Goal: Task Accomplishment & Management: Manage account settings

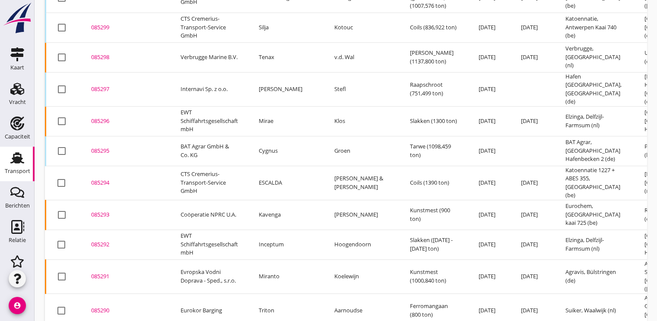
scroll to position [675, 0]
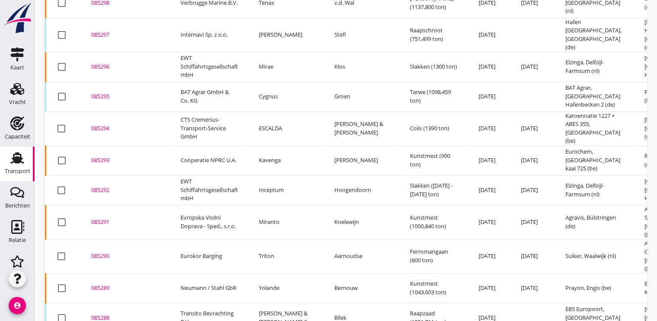
click at [103, 252] on div "085290" at bounding box center [125, 256] width 69 height 9
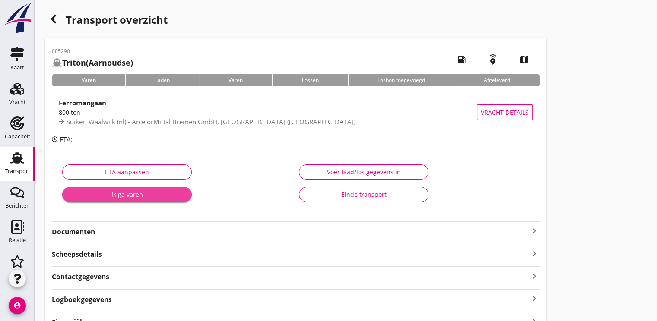
click at [159, 192] on div "Ik ga varen" at bounding box center [127, 194] width 116 height 9
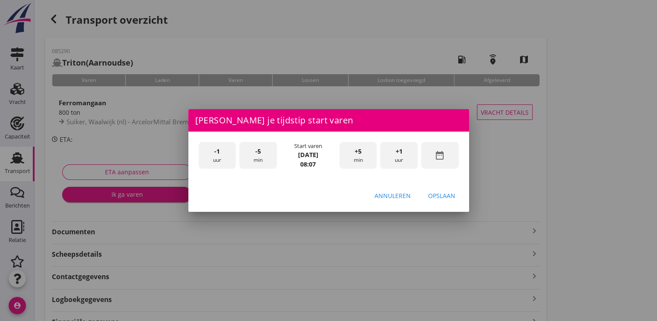
click at [446, 156] on div "date_range" at bounding box center [440, 155] width 38 height 27
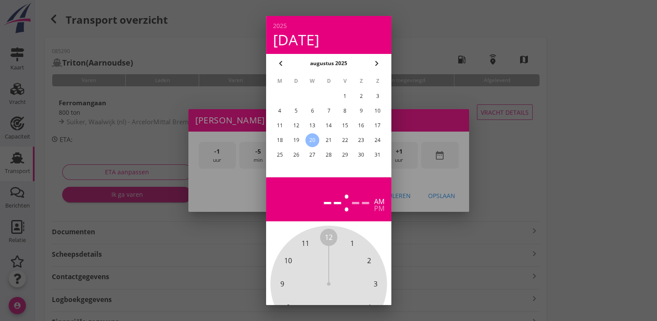
click at [379, 129] on div "17" at bounding box center [378, 126] width 14 height 14
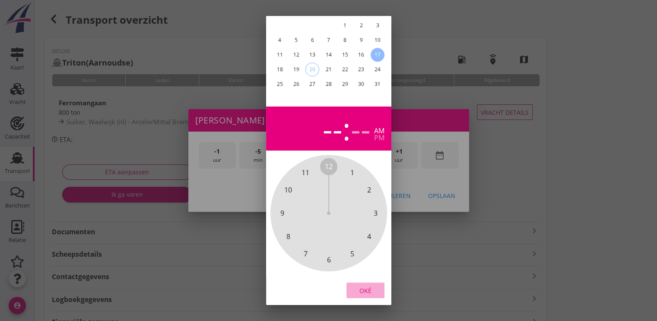
drag, startPoint x: 367, startPoint y: 283, endPoint x: 410, endPoint y: 218, distance: 78.4
click at [369, 286] on div "Oké" at bounding box center [365, 290] width 24 height 9
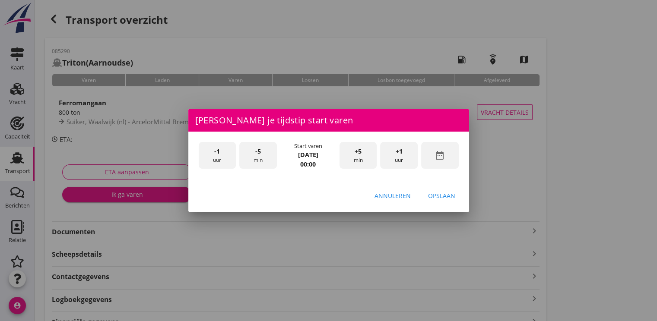
click at [411, 160] on div "+1 uur" at bounding box center [399, 155] width 38 height 27
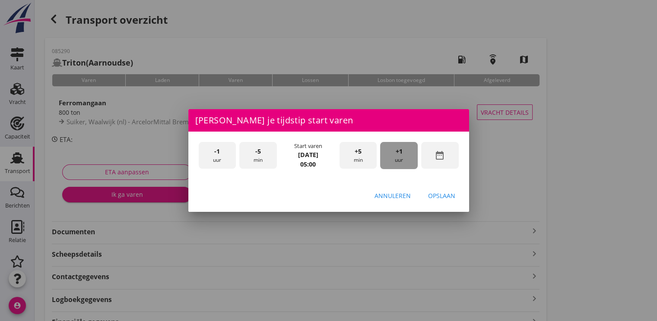
click at [411, 160] on div "+1 uur" at bounding box center [399, 155] width 38 height 27
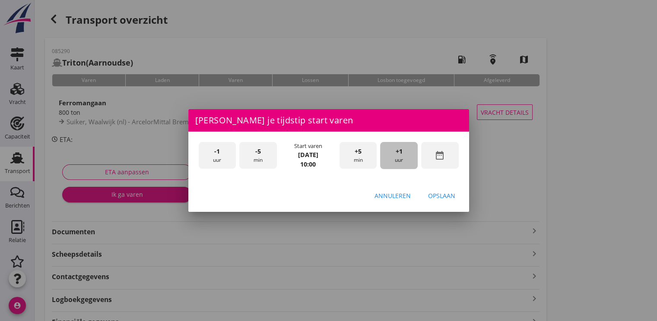
click at [411, 160] on div "+1 uur" at bounding box center [399, 155] width 38 height 27
click at [441, 192] on div "Opslaan" at bounding box center [441, 195] width 27 height 9
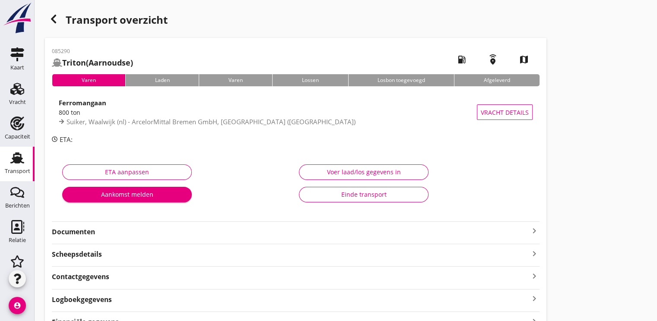
click at [144, 194] on div "Aankomst melden" at bounding box center [127, 194] width 116 height 9
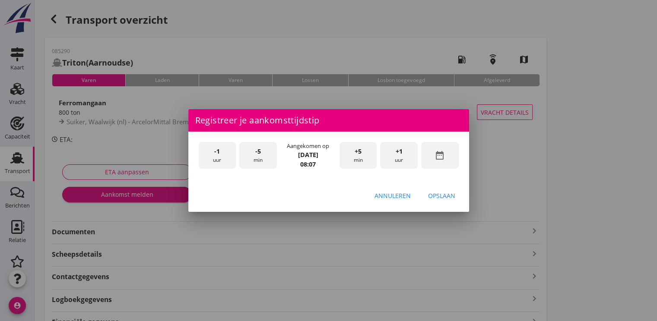
click at [445, 157] on div "date_range" at bounding box center [440, 155] width 38 height 27
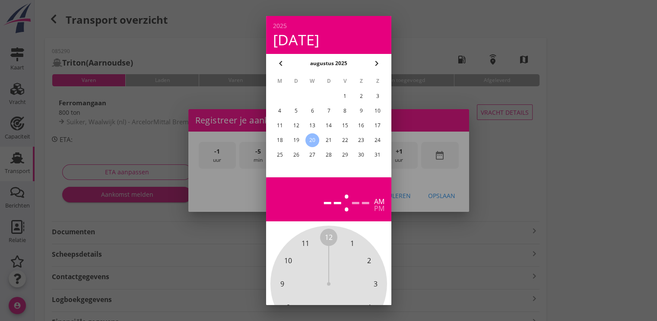
click at [375, 123] on div "17" at bounding box center [378, 126] width 14 height 14
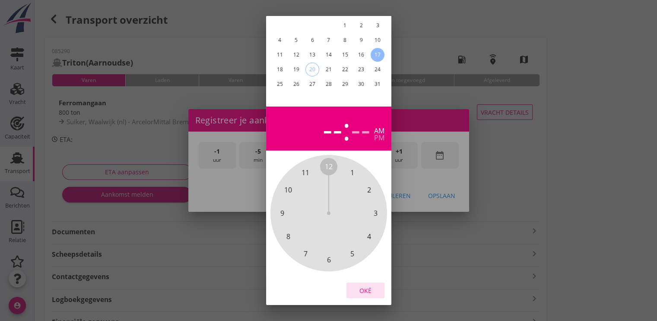
drag, startPoint x: 367, startPoint y: 283, endPoint x: 376, endPoint y: 254, distance: 30.7
click at [368, 286] on div "Oké" at bounding box center [365, 290] width 24 height 9
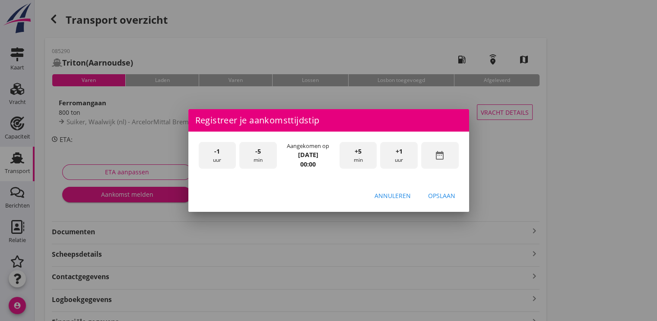
click at [410, 161] on div "+1 uur" at bounding box center [399, 155] width 38 height 27
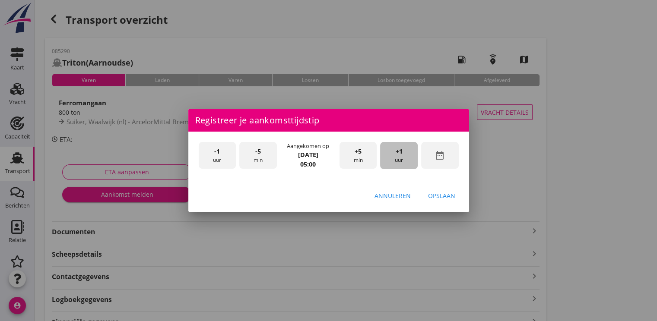
click at [410, 161] on div "+1 uur" at bounding box center [399, 155] width 38 height 27
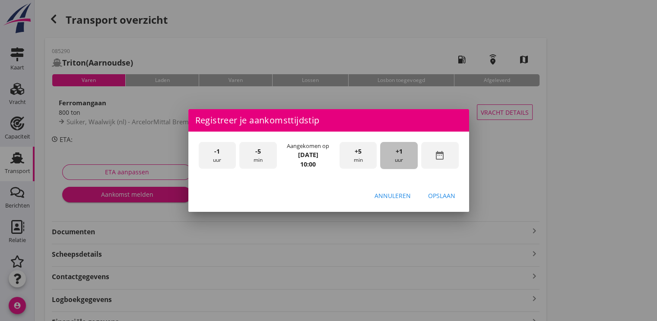
click at [410, 161] on div "+1 uur" at bounding box center [399, 155] width 38 height 27
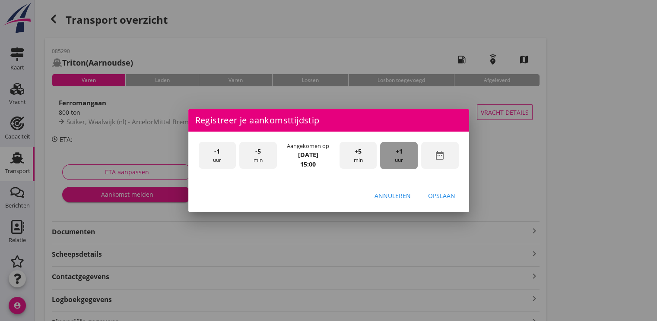
click at [410, 161] on div "+1 uur" at bounding box center [399, 155] width 38 height 27
click at [439, 194] on div "Opslaan" at bounding box center [441, 195] width 27 height 9
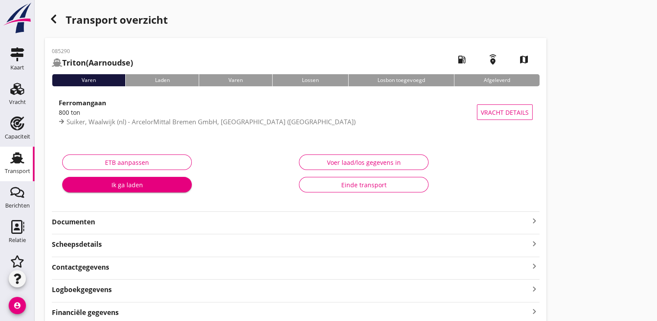
click at [141, 185] on div "Ik ga laden" at bounding box center [127, 185] width 116 height 9
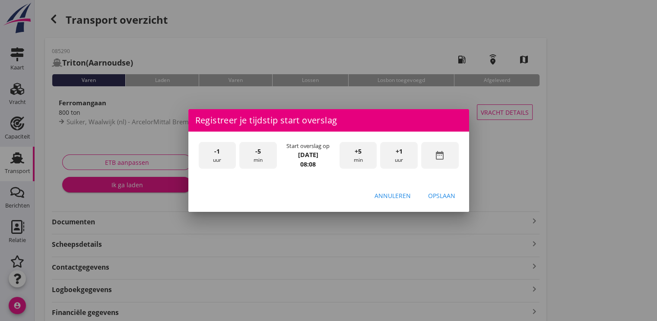
click at [445, 160] on div "date_range" at bounding box center [440, 155] width 38 height 27
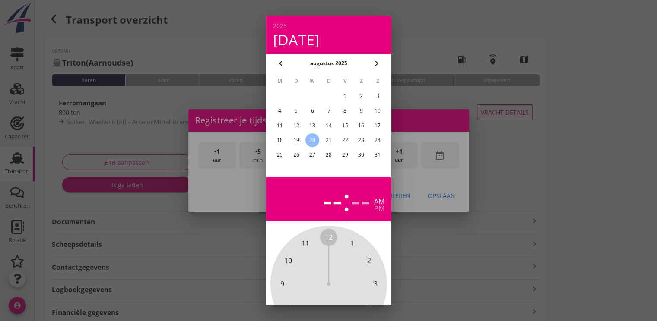
click at [278, 142] on div "18" at bounding box center [280, 140] width 14 height 14
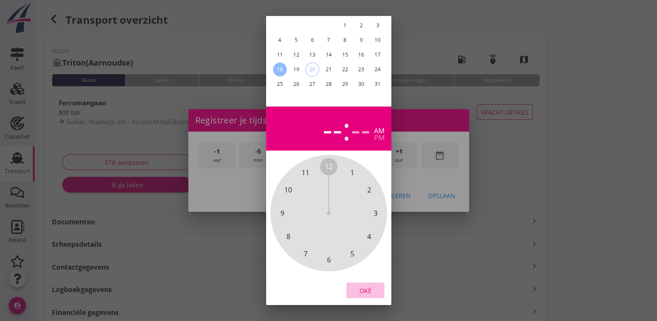
click at [366, 286] on div "Oké" at bounding box center [365, 290] width 24 height 9
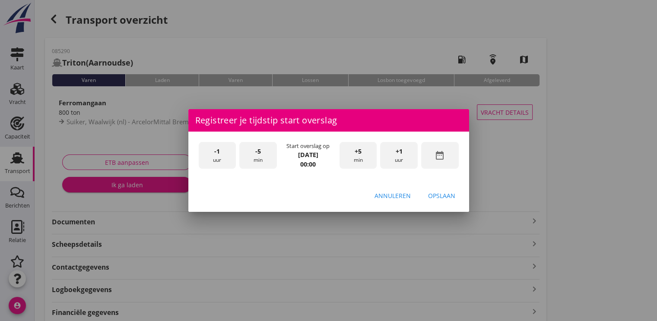
click at [397, 146] on div "+1 uur" at bounding box center [399, 155] width 38 height 27
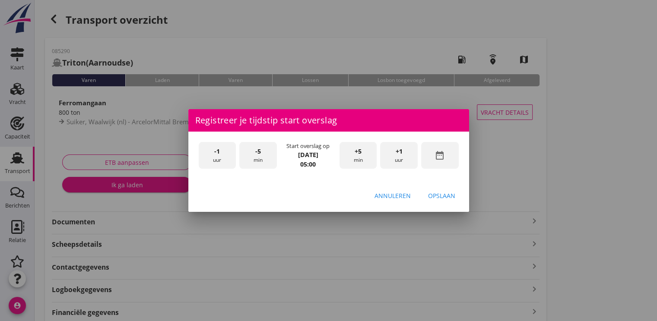
click at [397, 146] on div "+1 uur" at bounding box center [399, 155] width 38 height 27
click at [435, 196] on div "Opslaan" at bounding box center [441, 195] width 27 height 9
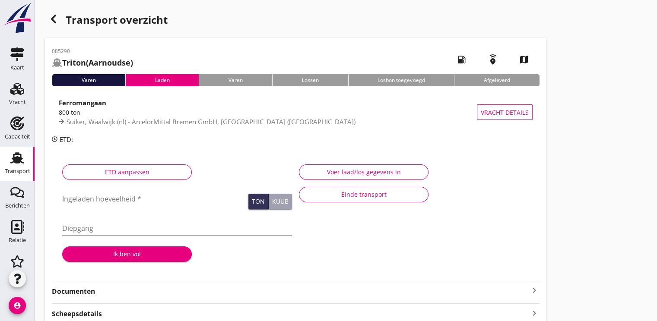
click at [118, 197] on input "Ingeladen hoeveelheid *" at bounding box center [153, 199] width 182 height 14
type input "800.000"
click at [145, 254] on div "Ik ben vol" at bounding box center [127, 254] width 116 height 9
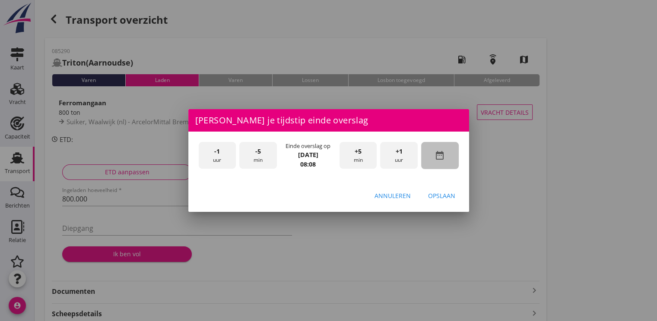
click at [445, 158] on icon "date_range" at bounding box center [440, 155] width 10 height 10
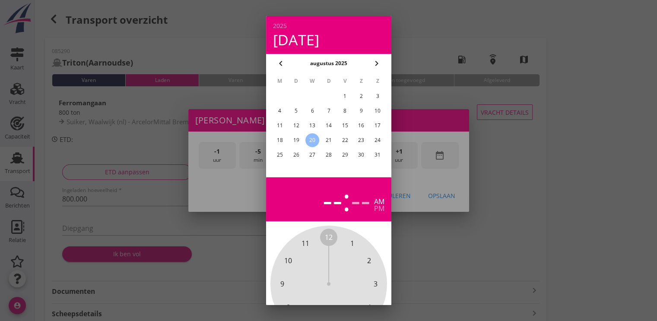
click at [281, 139] on div "18" at bounding box center [280, 140] width 14 height 14
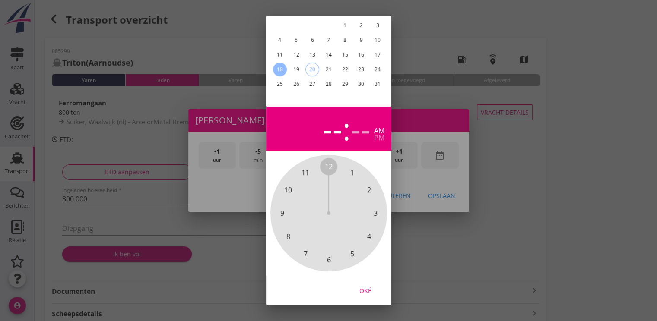
drag, startPoint x: 365, startPoint y: 284, endPoint x: 379, endPoint y: 263, distance: 25.8
click at [365, 286] on div "Oké" at bounding box center [365, 290] width 24 height 9
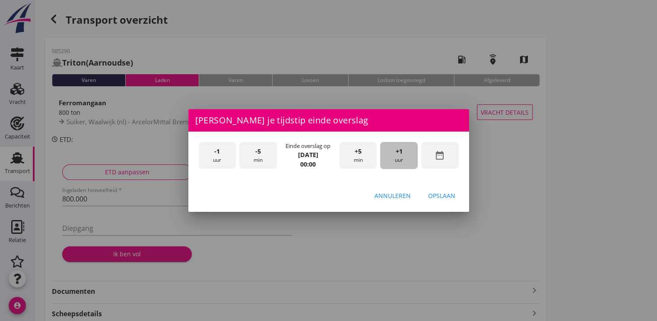
click at [396, 153] on span "+1" at bounding box center [399, 152] width 7 height 10
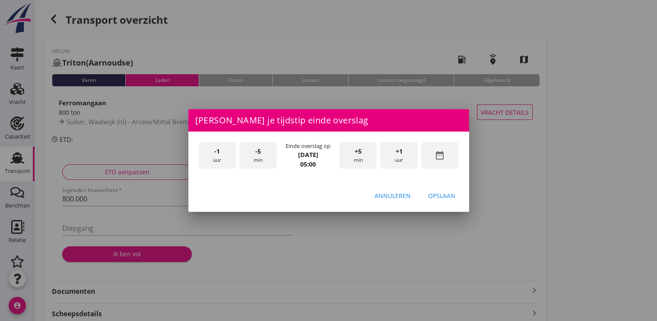
click at [396, 153] on span "+1" at bounding box center [399, 152] width 7 height 10
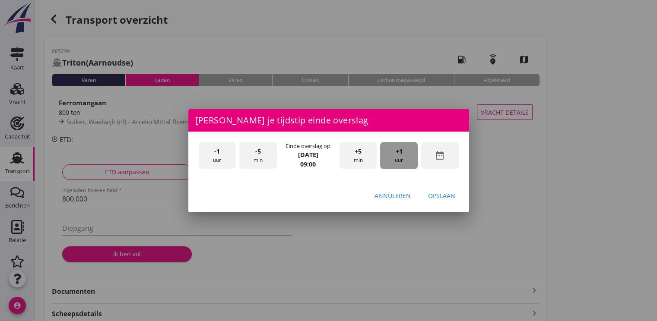
click at [396, 153] on span "+1" at bounding box center [399, 152] width 7 height 10
drag, startPoint x: 437, startPoint y: 193, endPoint x: 425, endPoint y: 188, distance: 12.4
click at [437, 193] on div "Opslaan" at bounding box center [441, 195] width 27 height 9
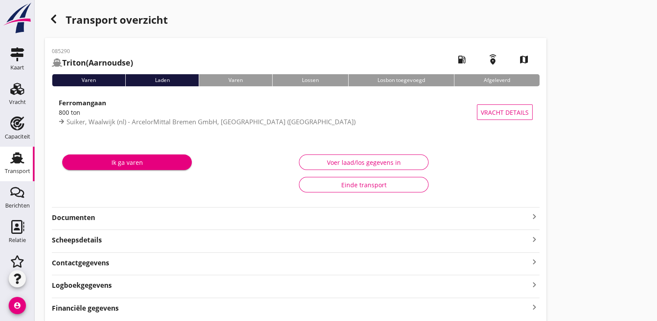
click at [145, 165] on div "Ik ga varen" at bounding box center [127, 162] width 116 height 9
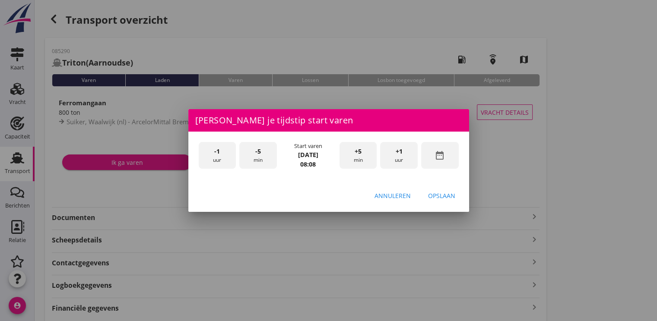
click at [439, 159] on icon "date_range" at bounding box center [440, 155] width 10 height 10
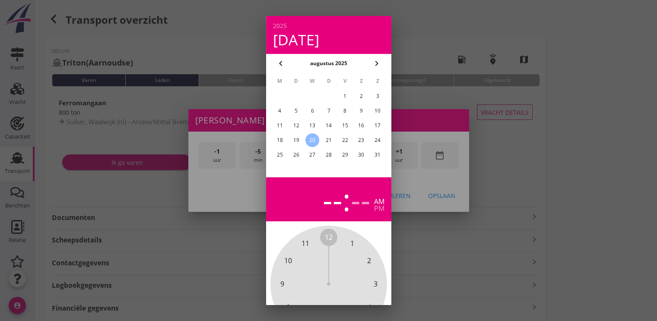
click at [271, 137] on table "M D W D V Z Z 1 2 3 4 5 6 7 8 9 10 11 12 13 14 15 16 17 18 19 20 21 22 23 24 25…" at bounding box center [328, 118] width 115 height 90
drag, startPoint x: 273, startPoint y: 138, endPoint x: 279, endPoint y: 140, distance: 5.8
click at [274, 138] on div "18" at bounding box center [280, 140] width 14 height 14
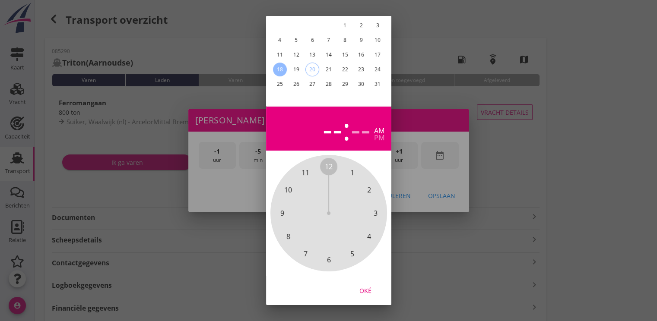
click at [365, 286] on div "Oké" at bounding box center [365, 290] width 24 height 9
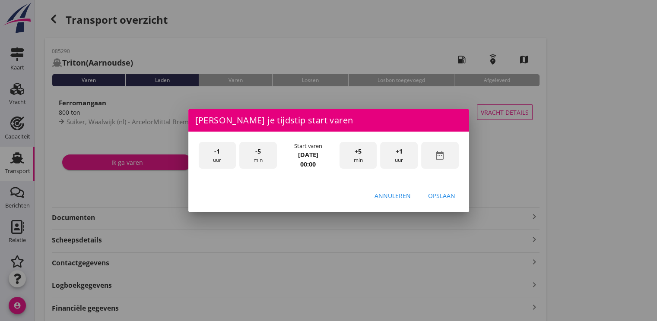
click at [397, 155] on span "+1" at bounding box center [399, 152] width 7 height 10
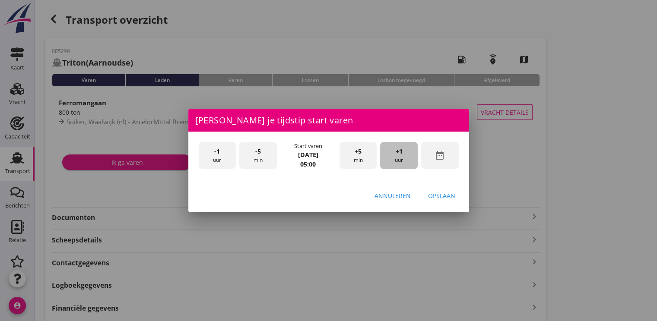
click at [397, 155] on span "+1" at bounding box center [399, 152] width 7 height 10
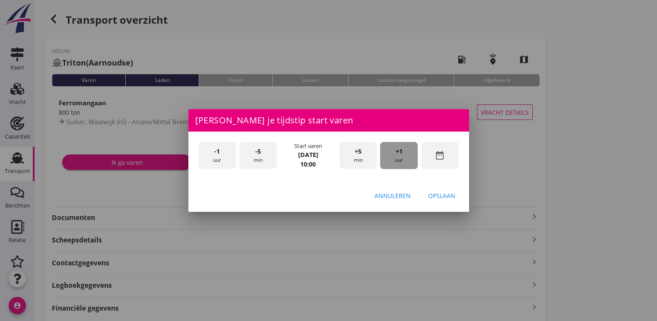
click at [397, 155] on span "+1" at bounding box center [399, 152] width 7 height 10
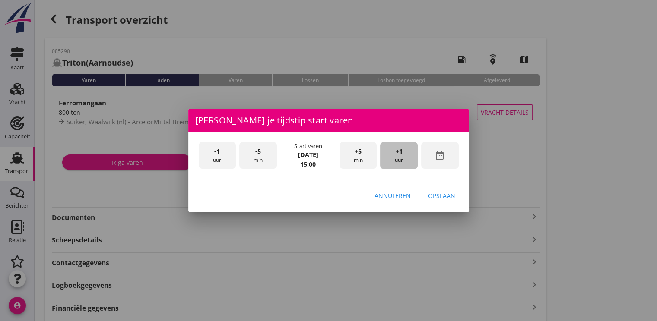
click at [397, 155] on span "+1" at bounding box center [399, 152] width 7 height 10
click at [439, 192] on div "Opslaan" at bounding box center [441, 195] width 27 height 9
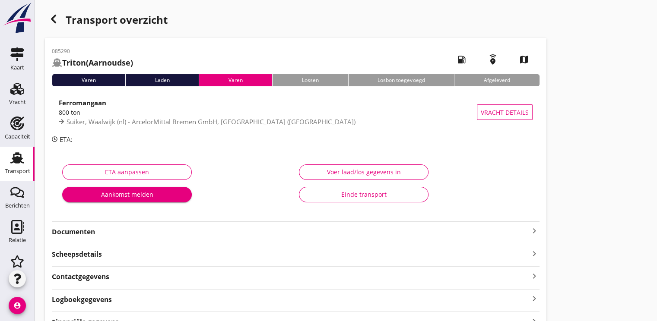
click at [81, 226] on div "Documenten keyboard_arrow_right" at bounding box center [296, 232] width 488 height 12
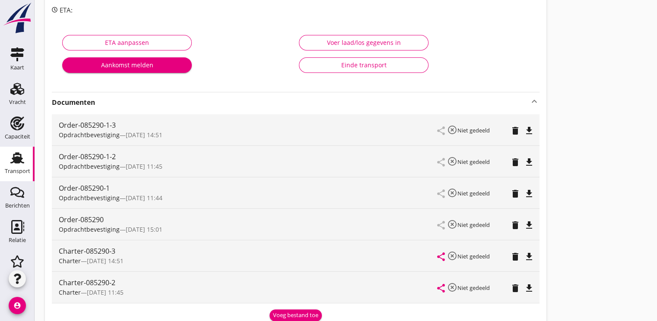
scroll to position [259, 0]
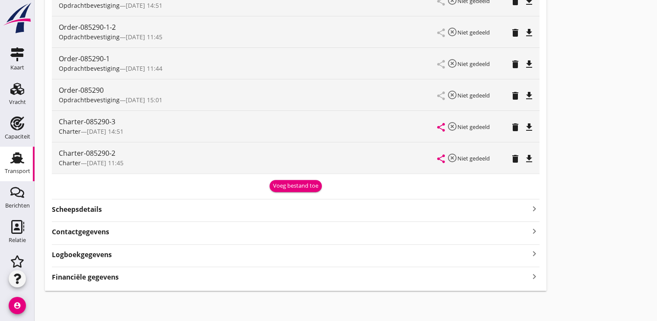
click at [296, 186] on div "Voeg bestand toe" at bounding box center [295, 186] width 45 height 9
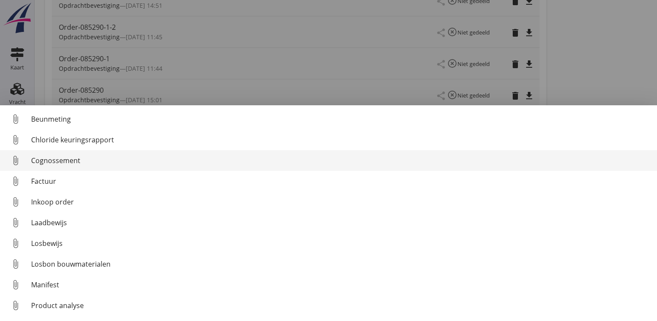
click at [56, 161] on div "Cognossement" at bounding box center [340, 161] width 619 height 10
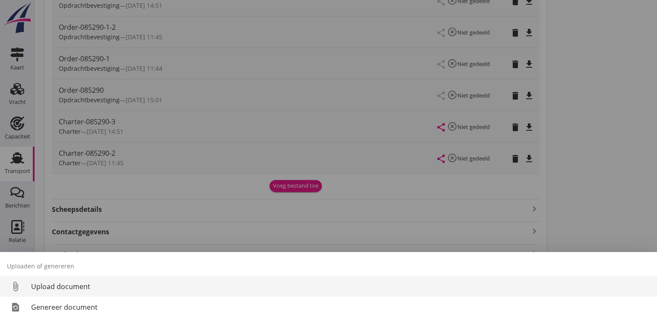
click at [64, 292] on link "attach_file Upload document" at bounding box center [328, 286] width 657 height 21
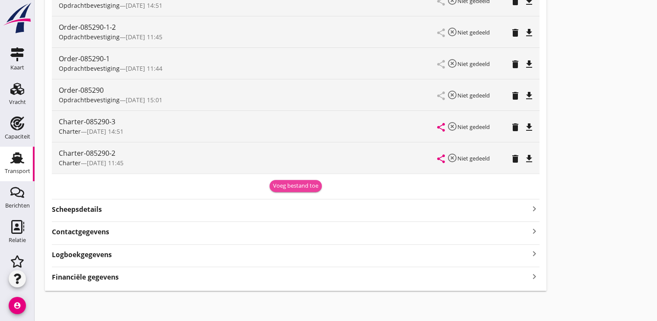
click at [295, 184] on div "Voeg bestand toe" at bounding box center [295, 186] width 45 height 9
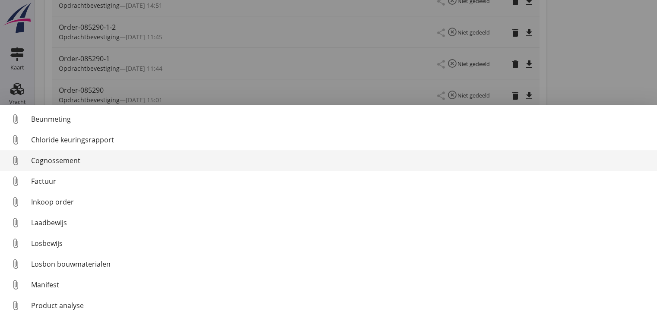
click at [71, 161] on div "Cognossement" at bounding box center [340, 161] width 619 height 10
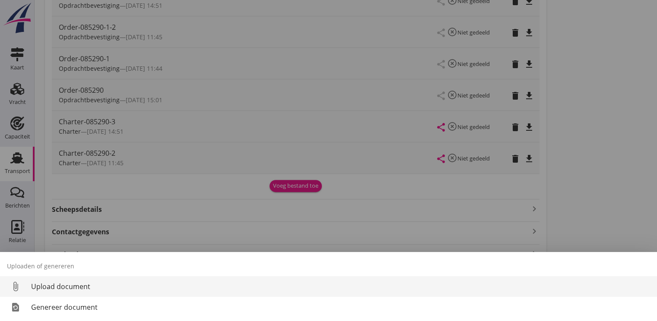
click at [60, 284] on div "Upload document" at bounding box center [340, 287] width 619 height 10
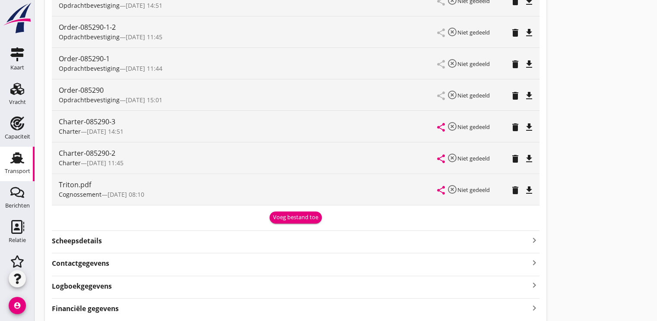
click at [83, 189] on div "Triton.pdf" at bounding box center [248, 185] width 379 height 10
click at [526, 190] on icon "file_download" at bounding box center [529, 190] width 10 height 10
click at [518, 189] on icon "delete" at bounding box center [515, 190] width 10 height 10
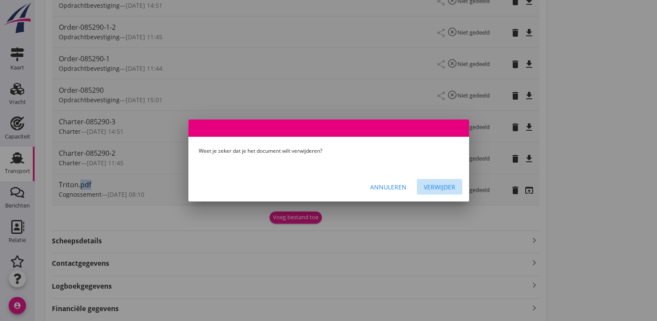
click at [438, 189] on div "Verwijder" at bounding box center [440, 187] width 32 height 9
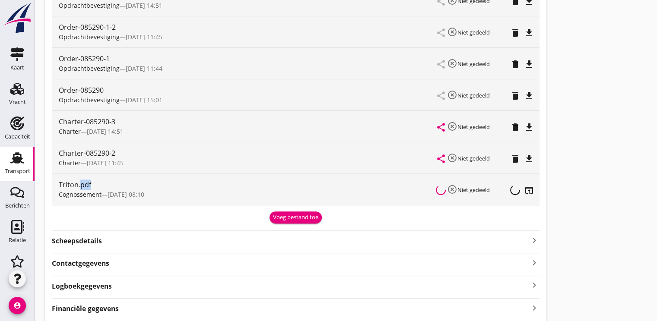
click at [290, 219] on div "Voeg bestand toe" at bounding box center [295, 217] width 45 height 9
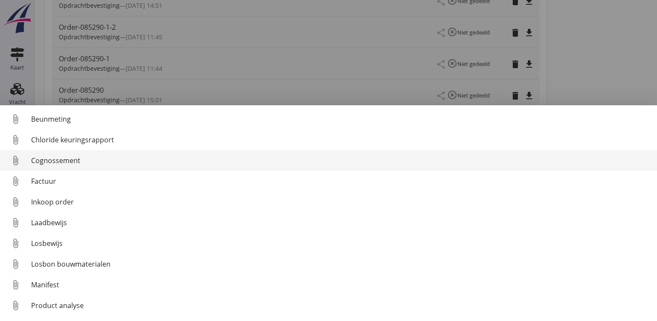
click at [78, 163] on div "Cognossement" at bounding box center [340, 161] width 619 height 10
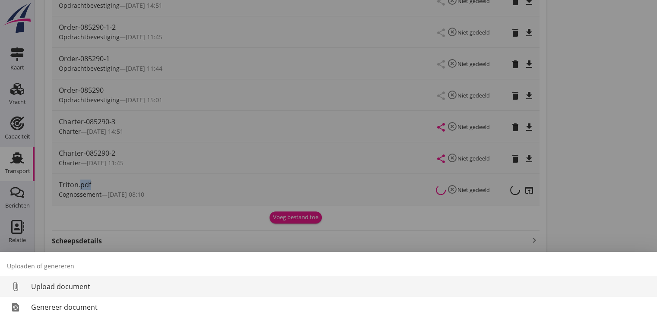
click at [67, 284] on div "Upload document" at bounding box center [340, 287] width 619 height 10
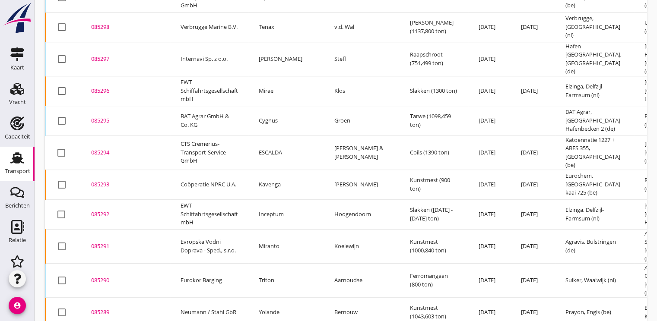
scroll to position [664, 0]
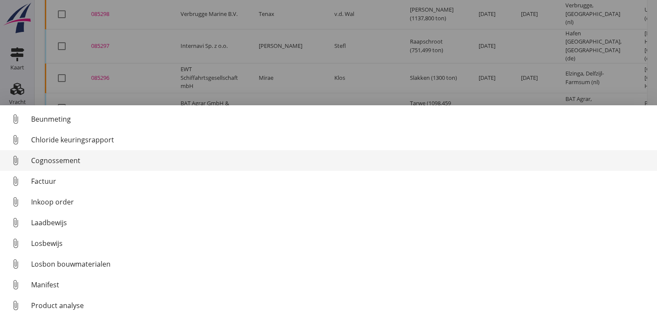
click at [74, 162] on div "Cognossement" at bounding box center [340, 161] width 619 height 10
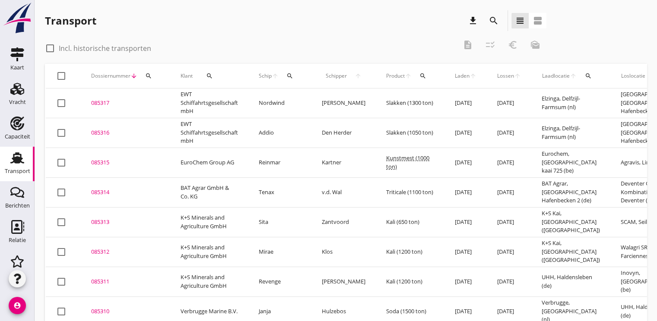
click at [95, 161] on div "085315" at bounding box center [125, 163] width 69 height 9
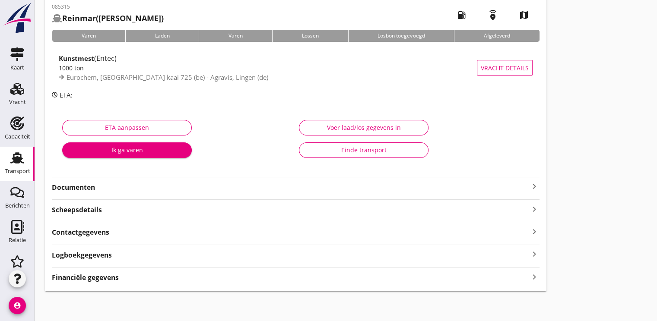
scroll to position [45, 0]
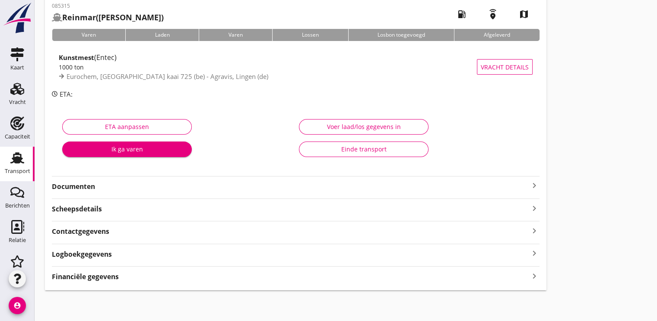
click at [72, 186] on strong "Documenten" at bounding box center [290, 187] width 477 height 10
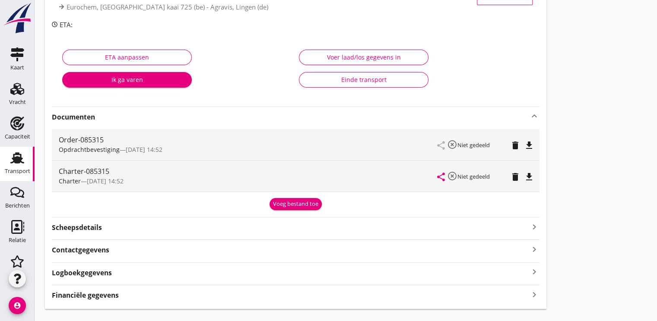
scroll to position [132, 0]
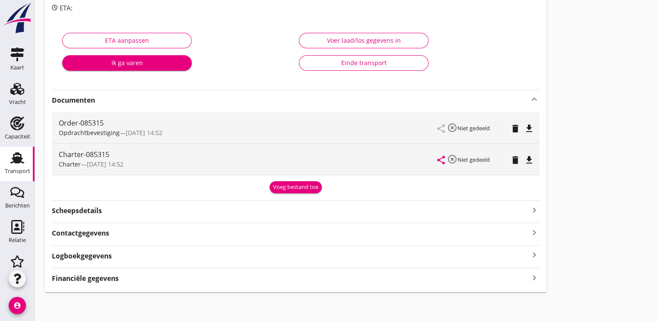
click at [528, 159] on icon "file_download" at bounding box center [529, 160] width 10 height 10
